Goal: Transaction & Acquisition: Purchase product/service

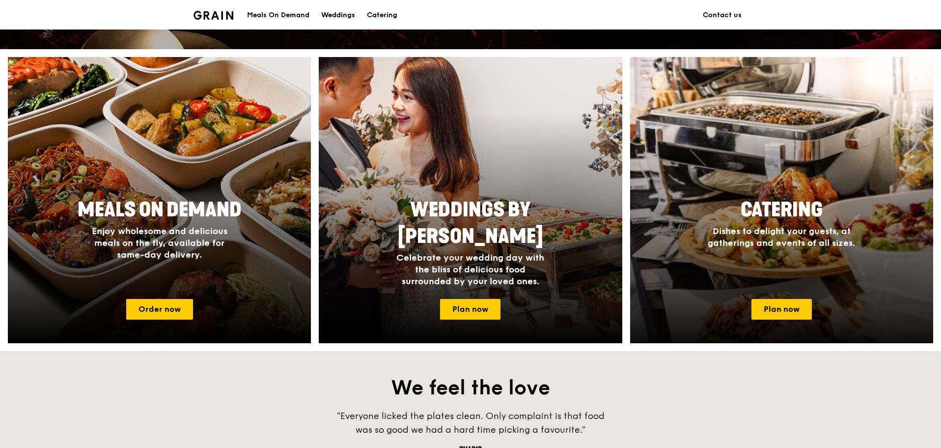
click at [786, 211] on span "Catering" at bounding box center [782, 210] width 82 height 24
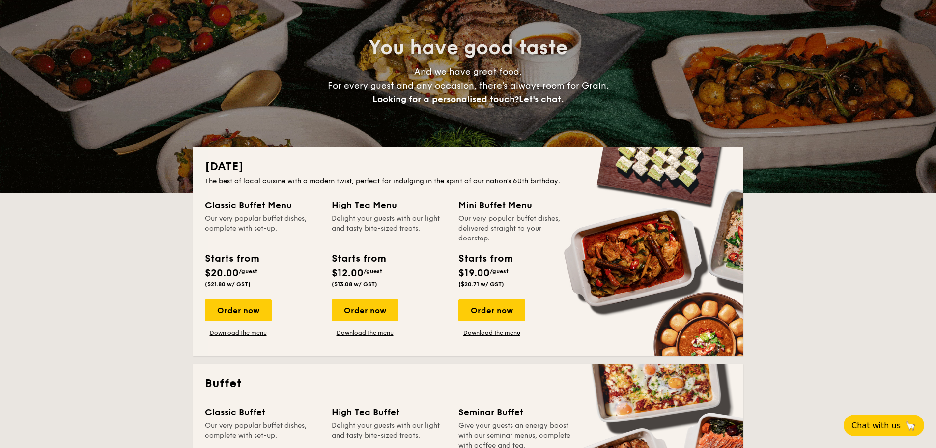
scroll to position [98, 0]
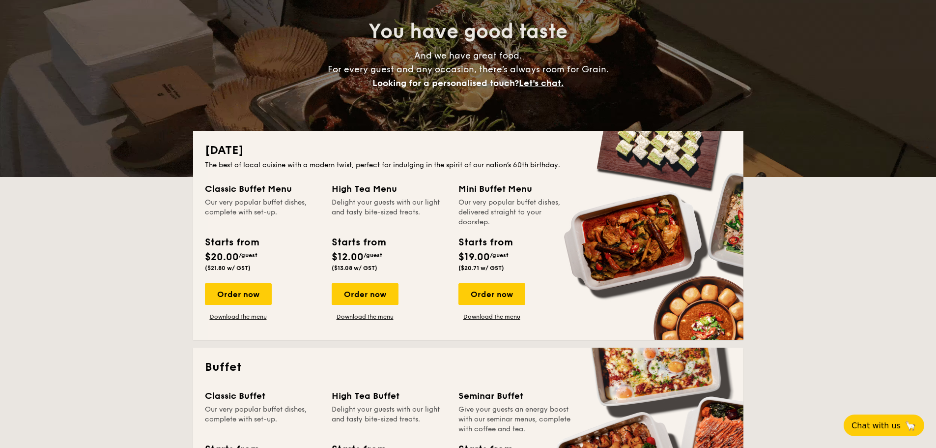
click at [498, 248] on div "Starts from" at bounding box center [485, 242] width 54 height 15
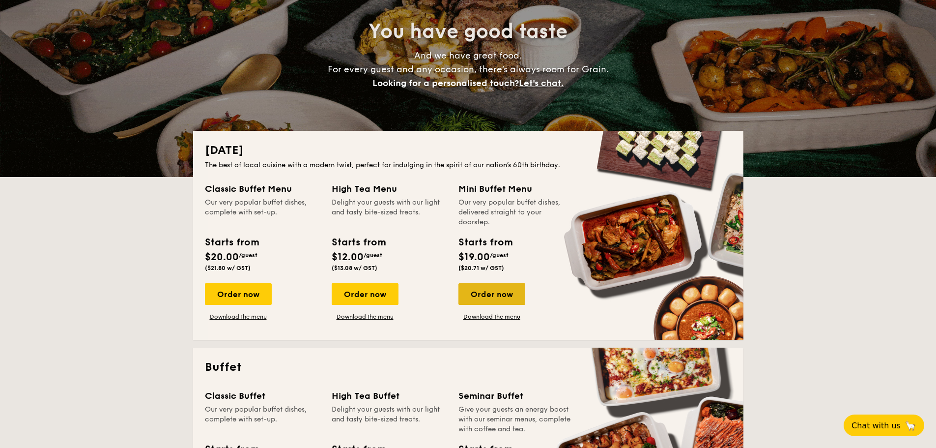
click at [489, 297] on div "Order now" at bounding box center [491, 294] width 67 height 22
